Goal: Check status

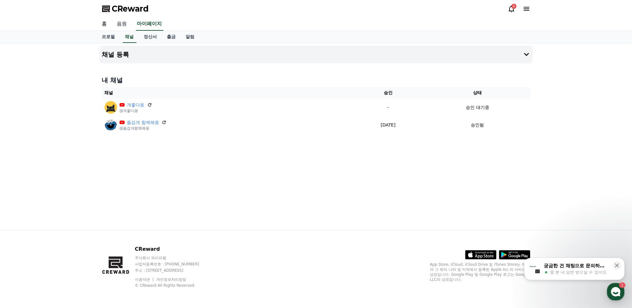
click at [122, 26] on link "음원" at bounding box center [122, 24] width 20 height 13
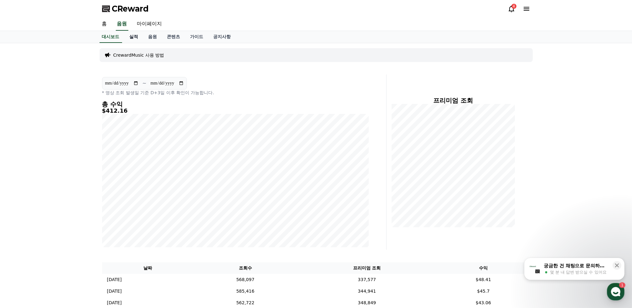
click at [135, 35] on link "실적" at bounding box center [134, 37] width 19 height 12
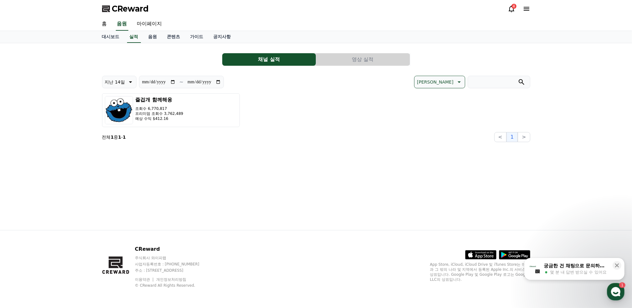
click at [358, 60] on button "영상 실적" at bounding box center [363, 59] width 94 height 13
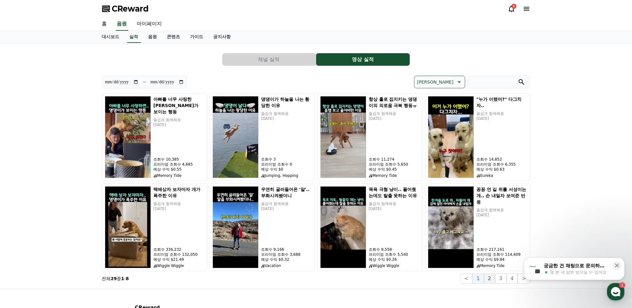
click at [492, 277] on button "2" at bounding box center [489, 279] width 11 height 10
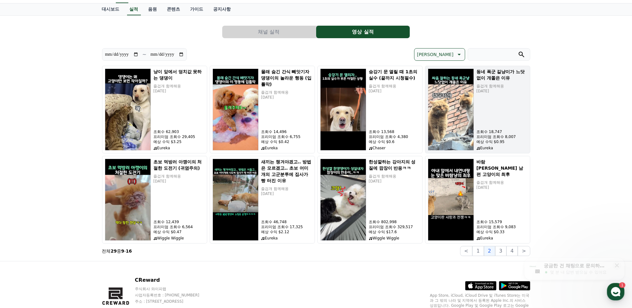
scroll to position [31, 0]
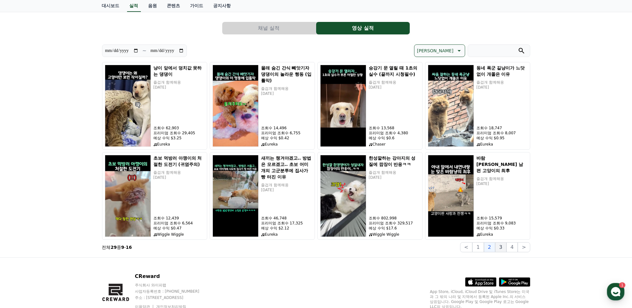
click at [504, 248] on button "3" at bounding box center [500, 247] width 11 height 10
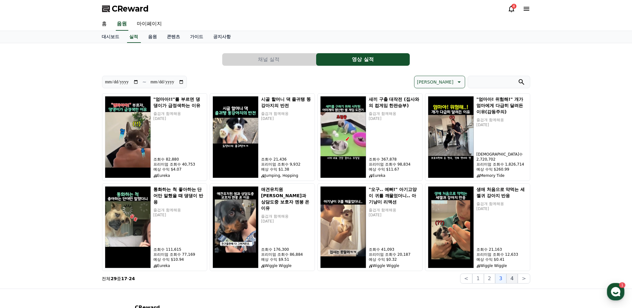
click at [515, 280] on button "4" at bounding box center [512, 279] width 11 height 10
